Goal: Task Accomplishment & Management: Manage account settings

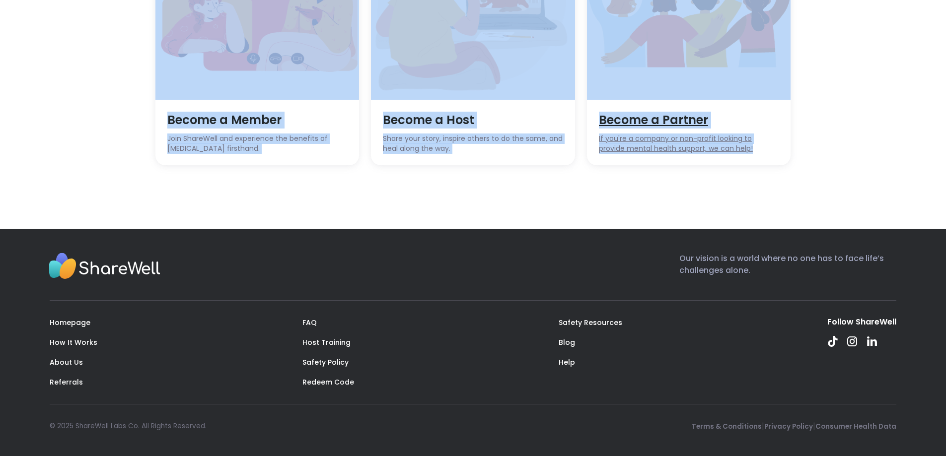
click at [697, 124] on span "Become a Partner" at bounding box center [689, 120] width 180 height 17
click at [466, 87] on img at bounding box center [473, 10] width 204 height 179
click at [443, 127] on span "Become a Host" at bounding box center [473, 120] width 180 height 17
click at [499, 92] on img at bounding box center [473, 10] width 204 height 179
click at [428, 96] on img at bounding box center [473, 10] width 204 height 179
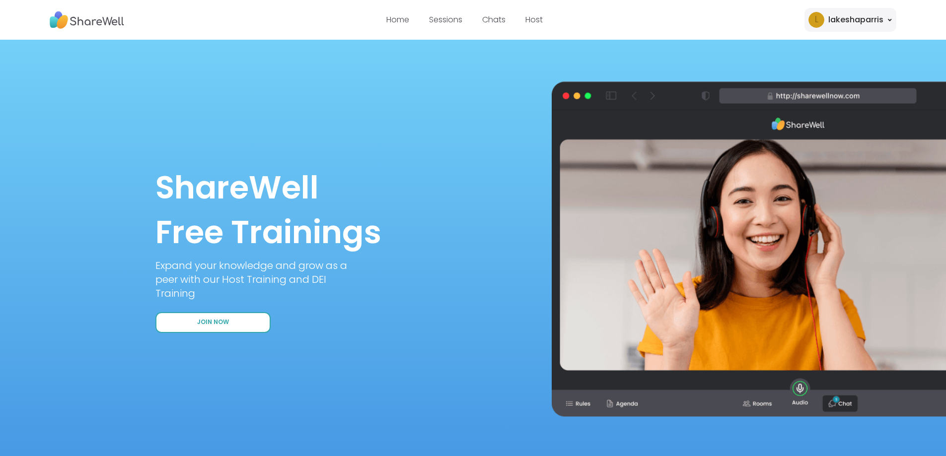
click at [186, 327] on button "Join Now" at bounding box center [212, 322] width 115 height 21
click at [862, 22] on div "lakeshaparris" at bounding box center [855, 20] width 55 height 12
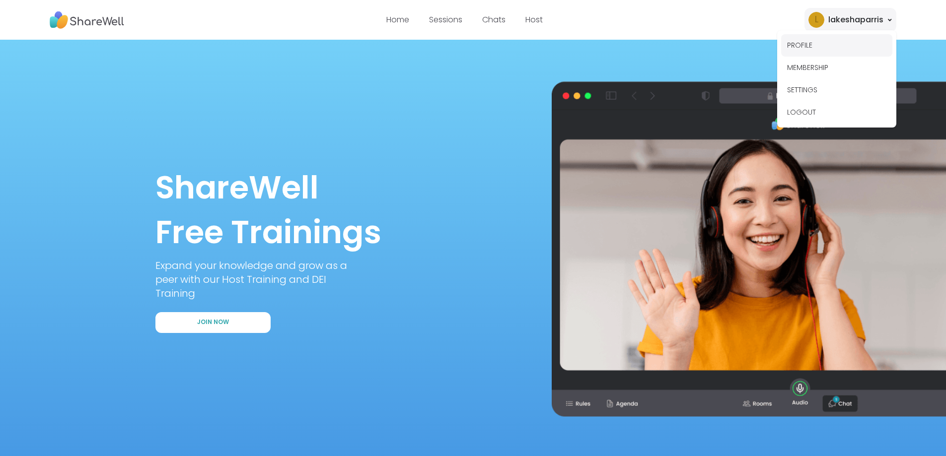
click at [833, 44] on button "PROFILE" at bounding box center [836, 45] width 111 height 22
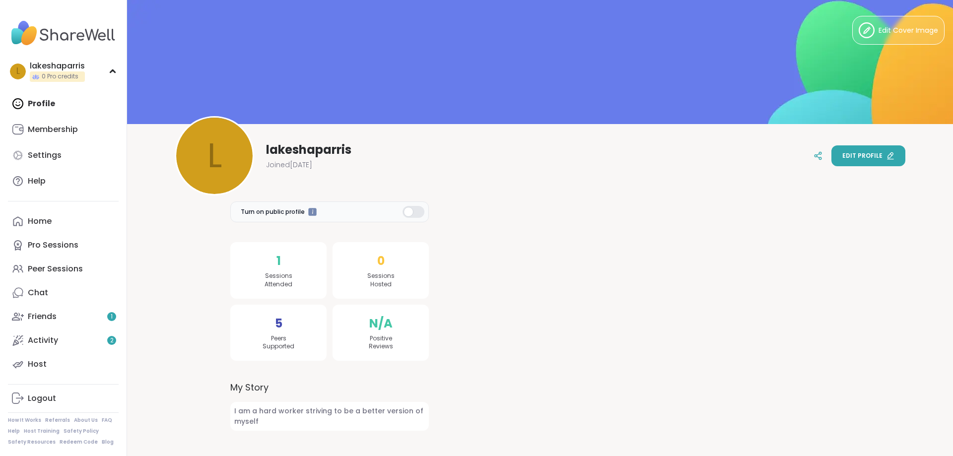
click at [861, 159] on span "Edit profile" at bounding box center [862, 155] width 40 height 9
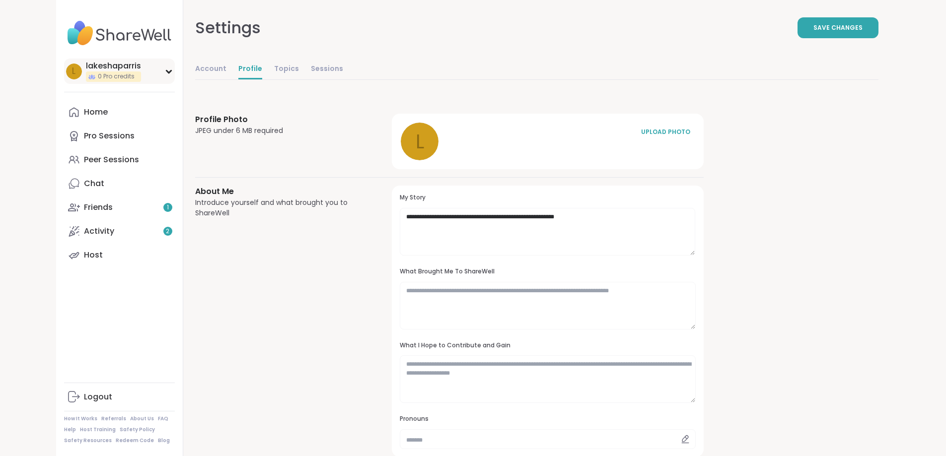
click at [166, 71] on icon at bounding box center [168, 71] width 4 height 2
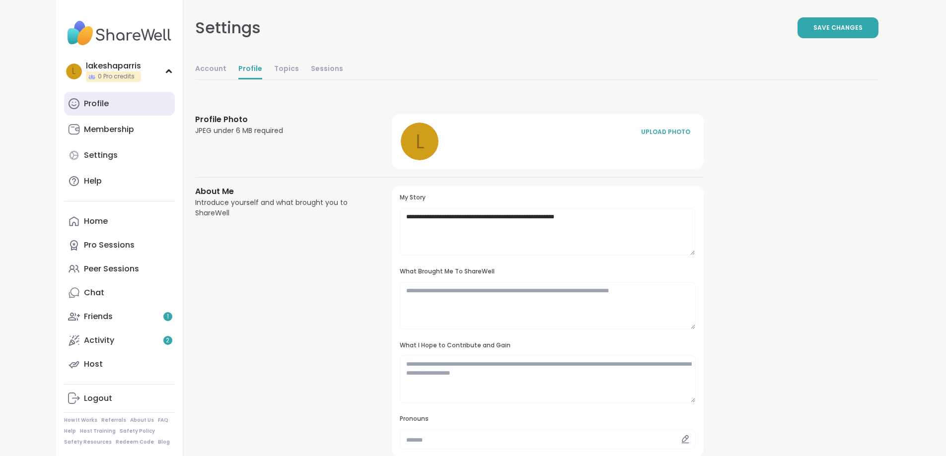
click at [84, 105] on div "Profile" at bounding box center [96, 103] width 25 height 11
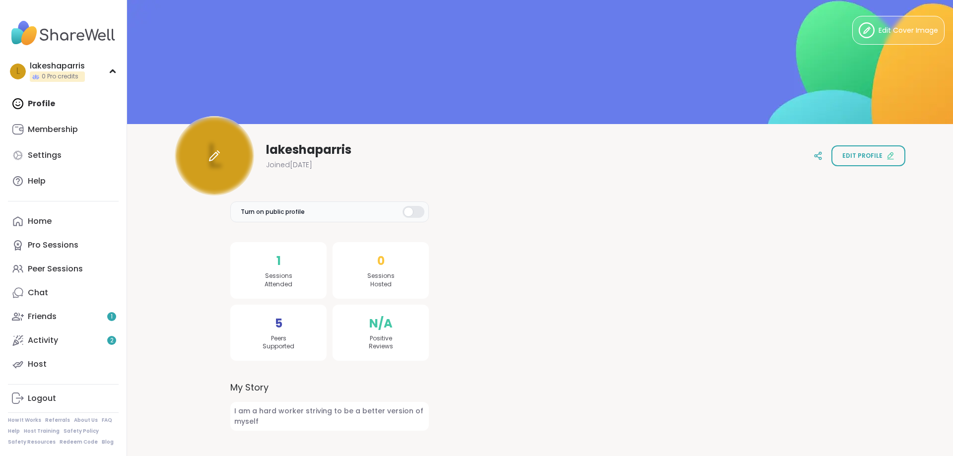
click at [210, 156] on icon at bounding box center [214, 156] width 12 height 12
click at [54, 106] on div "Profile Membership Settings Help" at bounding box center [63, 142] width 111 height 101
click at [236, 151] on div at bounding box center [214, 155] width 79 height 79
click at [41, 403] on div "Logout" at bounding box center [42, 398] width 28 height 11
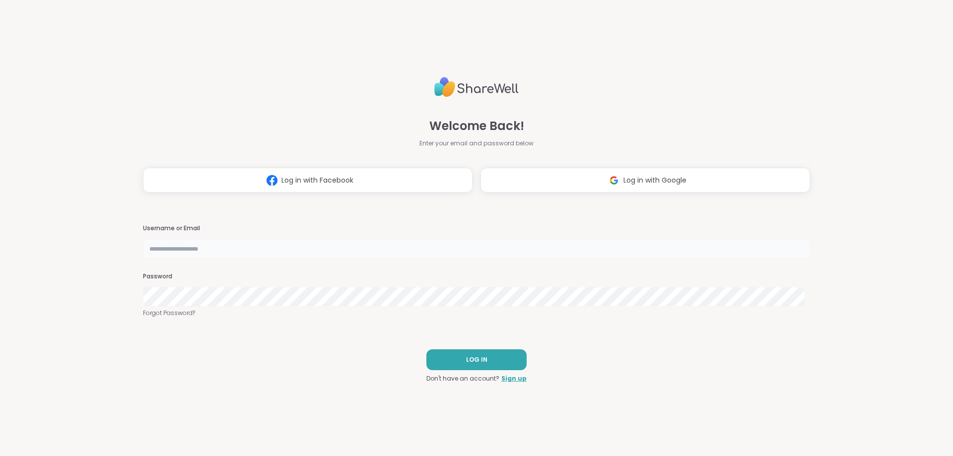
click at [285, 247] on input "text" at bounding box center [476, 249] width 667 height 20
type input "**********"
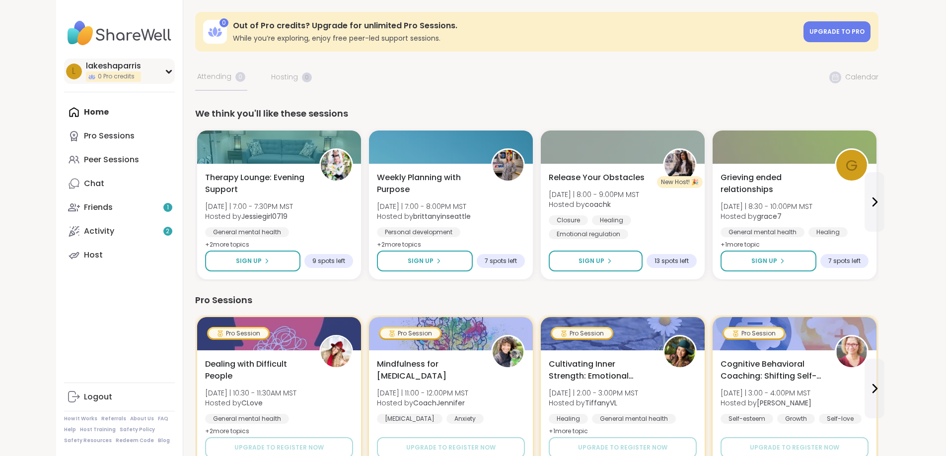
click at [86, 72] on div "0 Pro credits" at bounding box center [113, 76] width 55 height 10
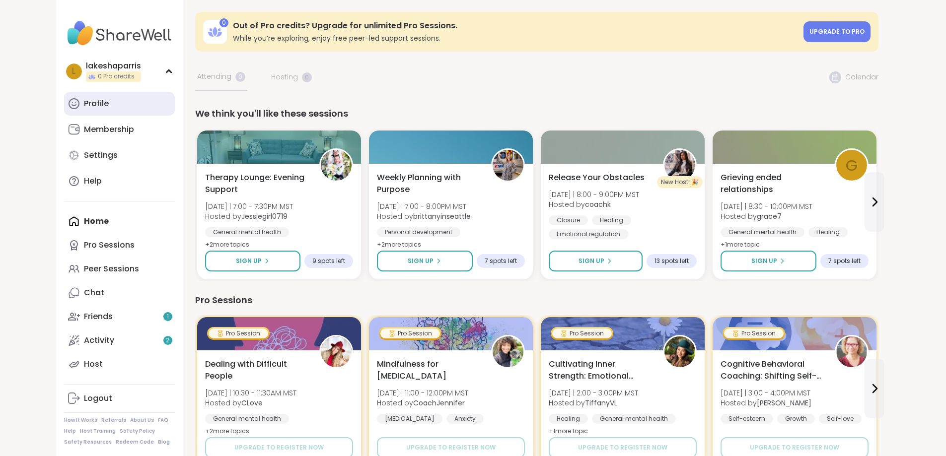
click at [64, 95] on link "Profile" at bounding box center [119, 104] width 111 height 24
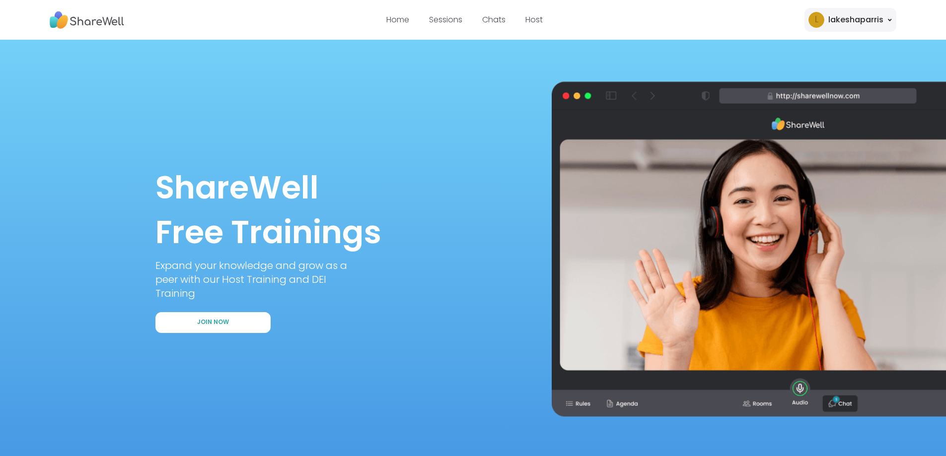
click at [856, 22] on div "lakeshaparris" at bounding box center [855, 20] width 55 height 12
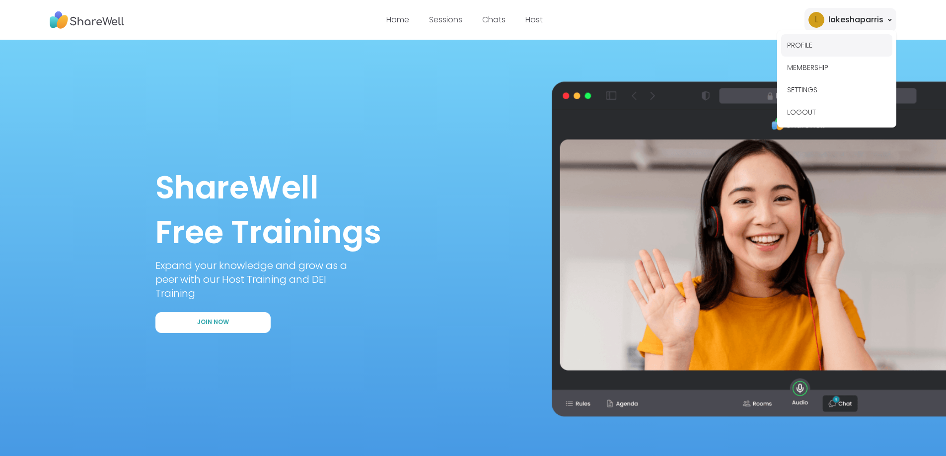
click at [835, 44] on button "PROFILE" at bounding box center [836, 45] width 111 height 22
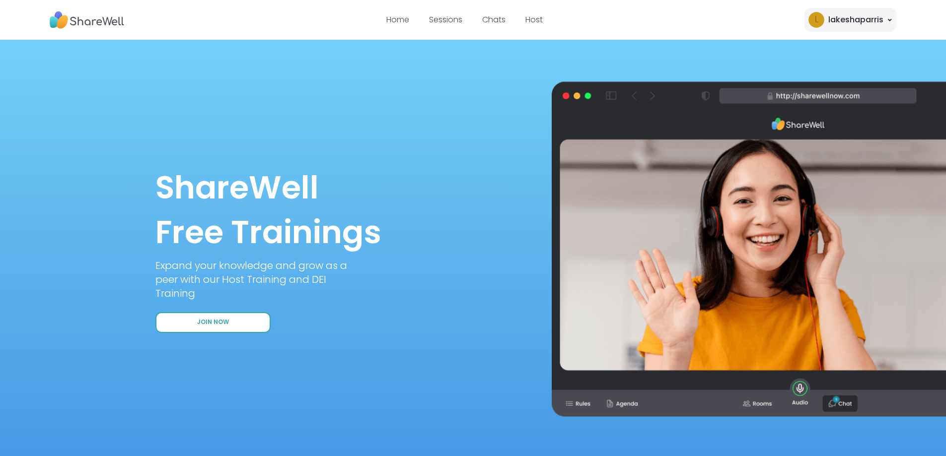
click at [232, 321] on button "Join Now" at bounding box center [212, 322] width 115 height 21
